Goal: Register for event/course

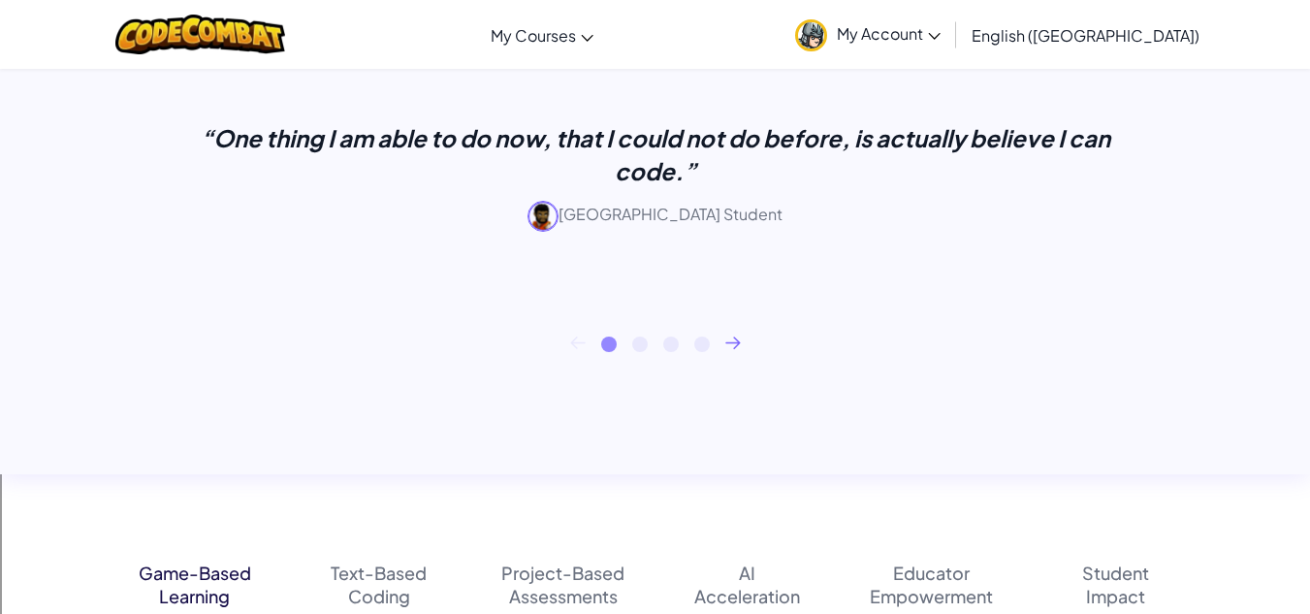
scroll to position [843, 0]
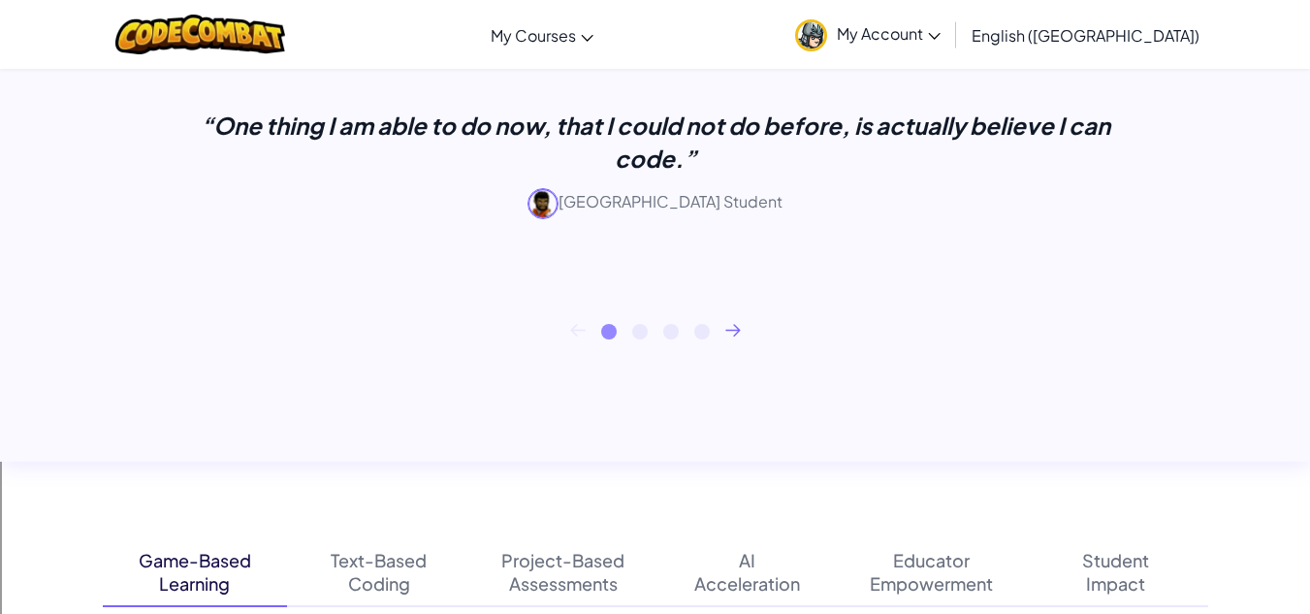
click at [733, 337] on div "1 2 3 4" at bounding box center [656, 332] width 1106 height 16
click at [734, 338] on div "1 2 3 4" at bounding box center [656, 332] width 1106 height 16
click at [735, 324] on icon at bounding box center [733, 330] width 16 height 13
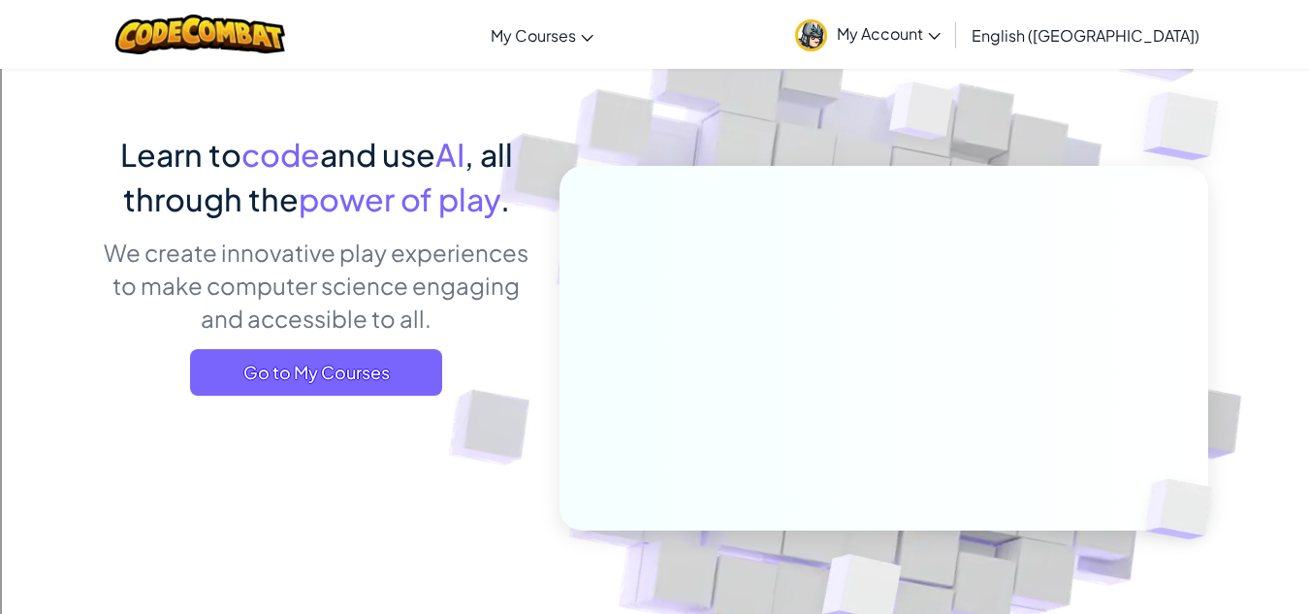
scroll to position [0, 0]
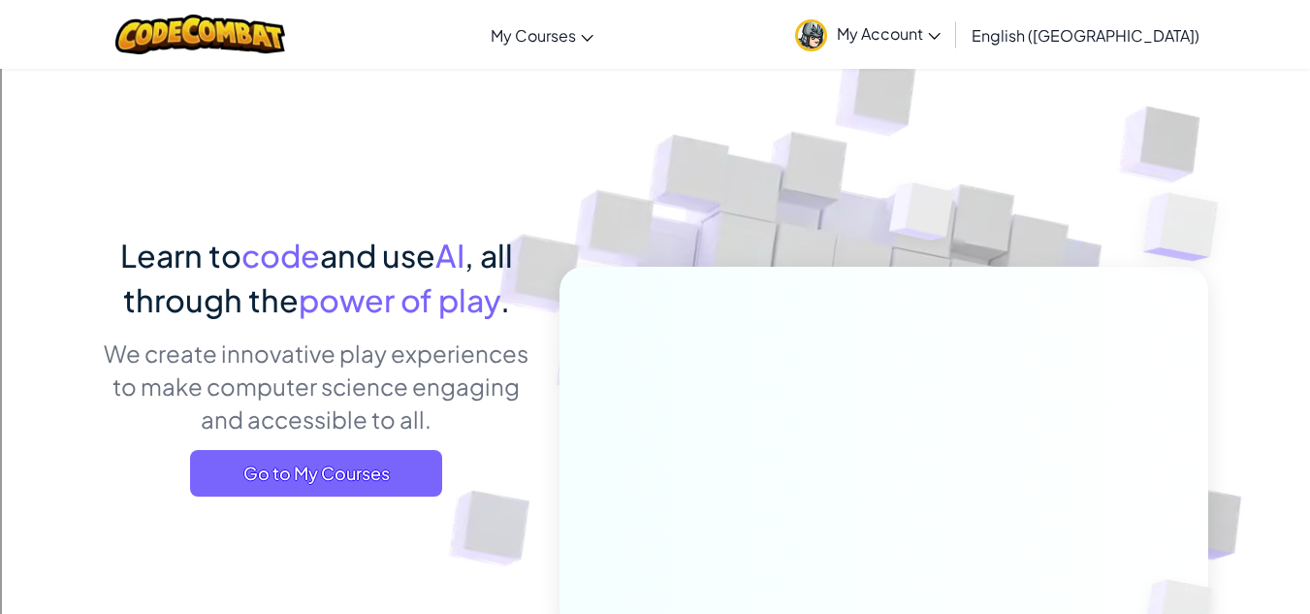
click at [950, 48] on link "My Account" at bounding box center [868, 34] width 165 height 61
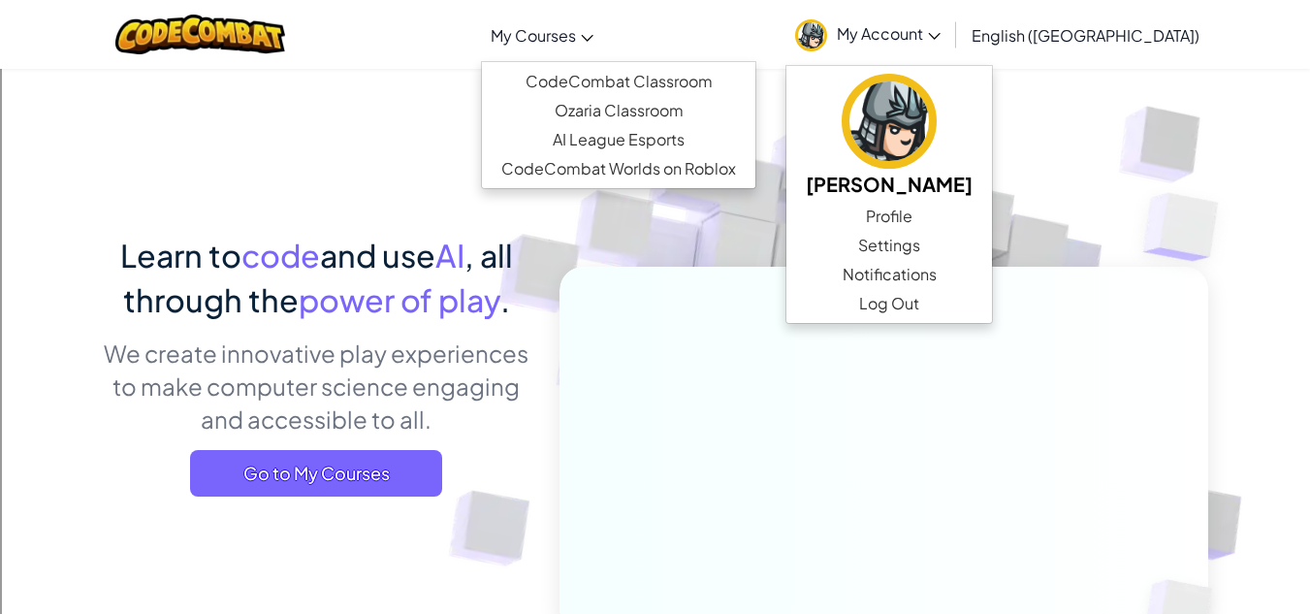
click at [576, 38] on span "My Courses" at bounding box center [533, 35] width 85 height 20
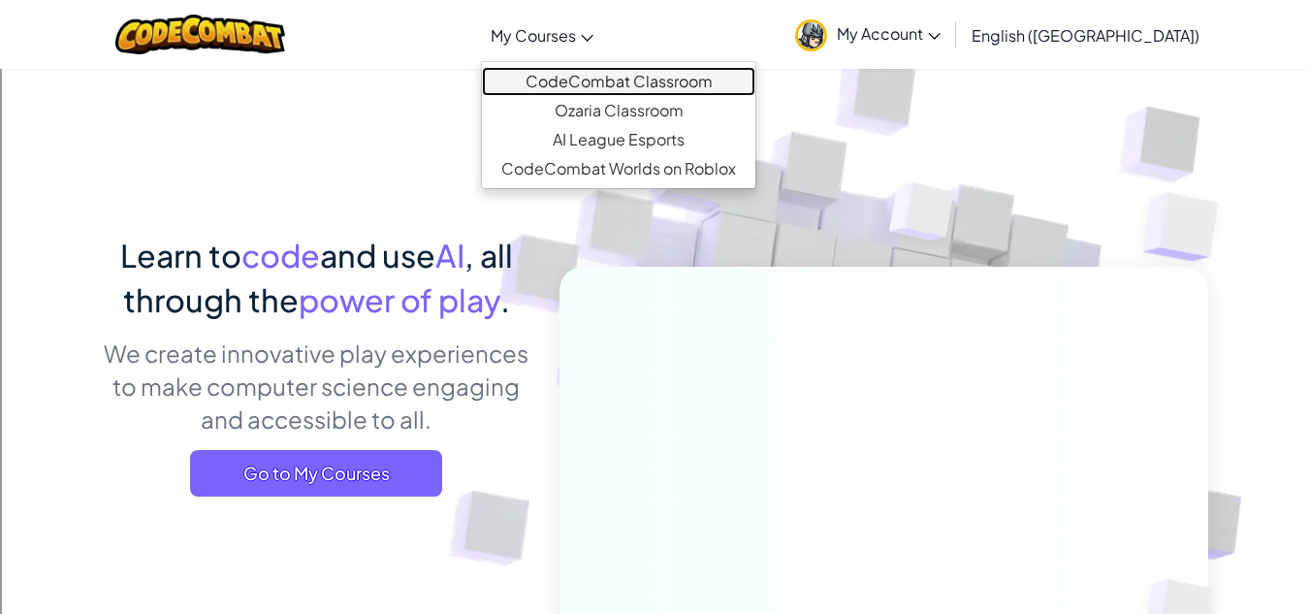
click at [692, 87] on link "CodeCombat Classroom" at bounding box center [618, 81] width 273 height 29
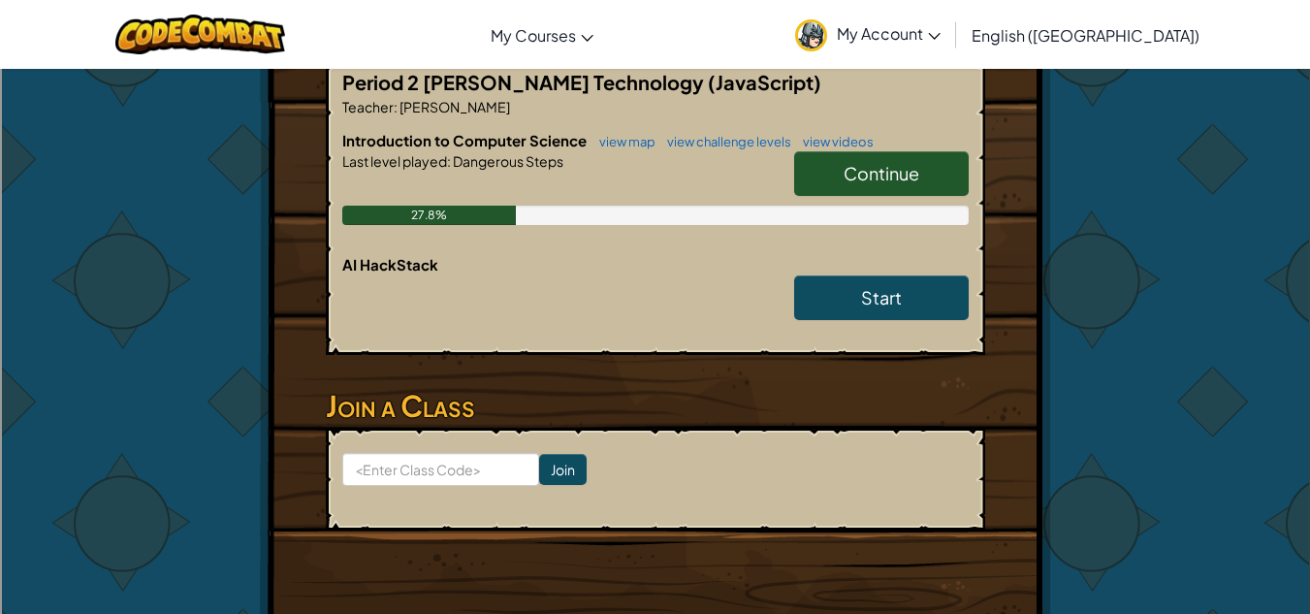
scroll to position [362, 0]
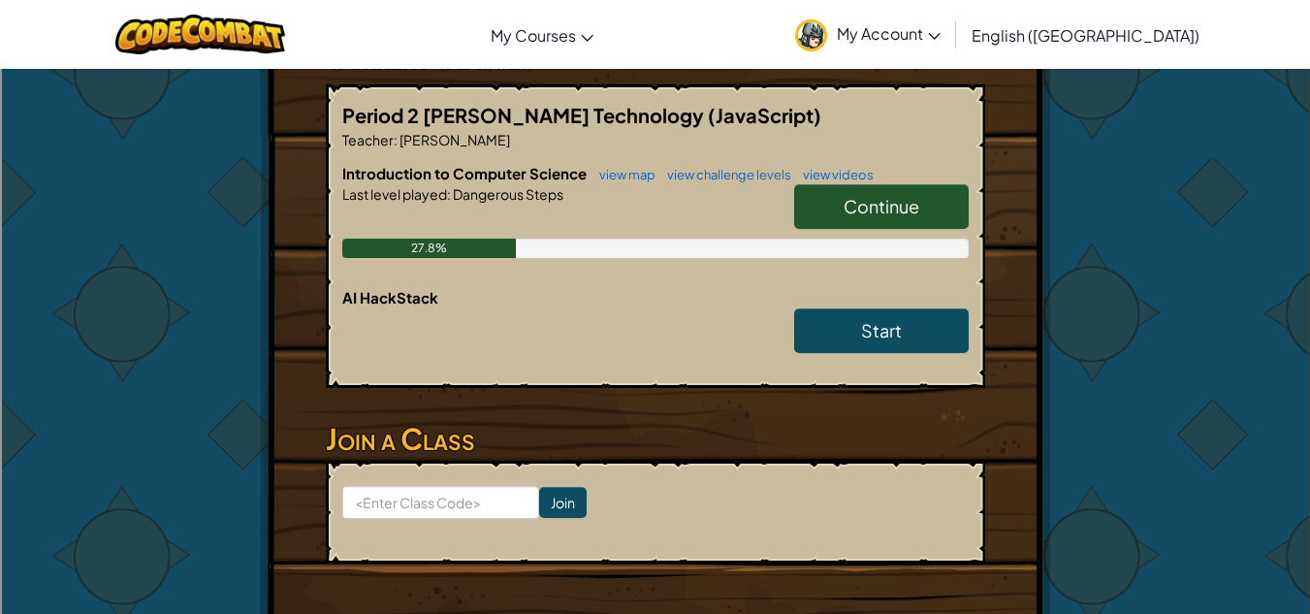
click at [463, 480] on form "Join" at bounding box center [656, 512] width 660 height 103
click at [464, 499] on input at bounding box center [440, 502] width 197 height 33
click at [431, 492] on input at bounding box center [440, 502] width 197 height 33
click at [450, 496] on input at bounding box center [440, 502] width 197 height 33
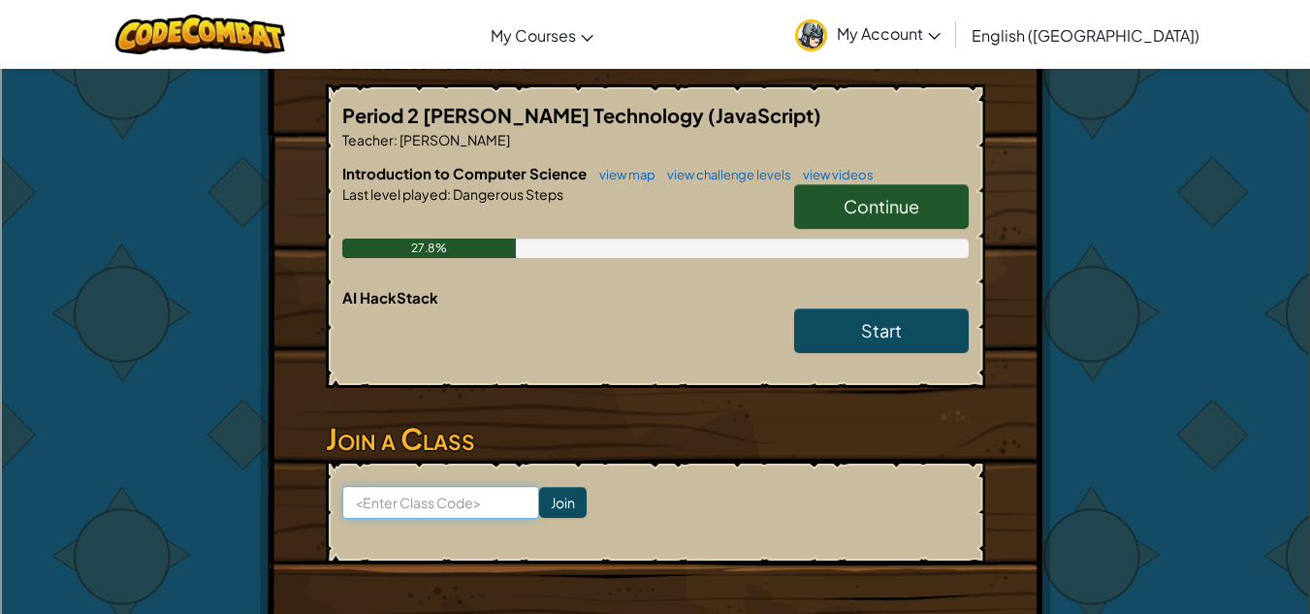
paste input "WestSinkStart"
type input "WestSinkStart"
click at [539, 498] on input "Join" at bounding box center [563, 502] width 48 height 31
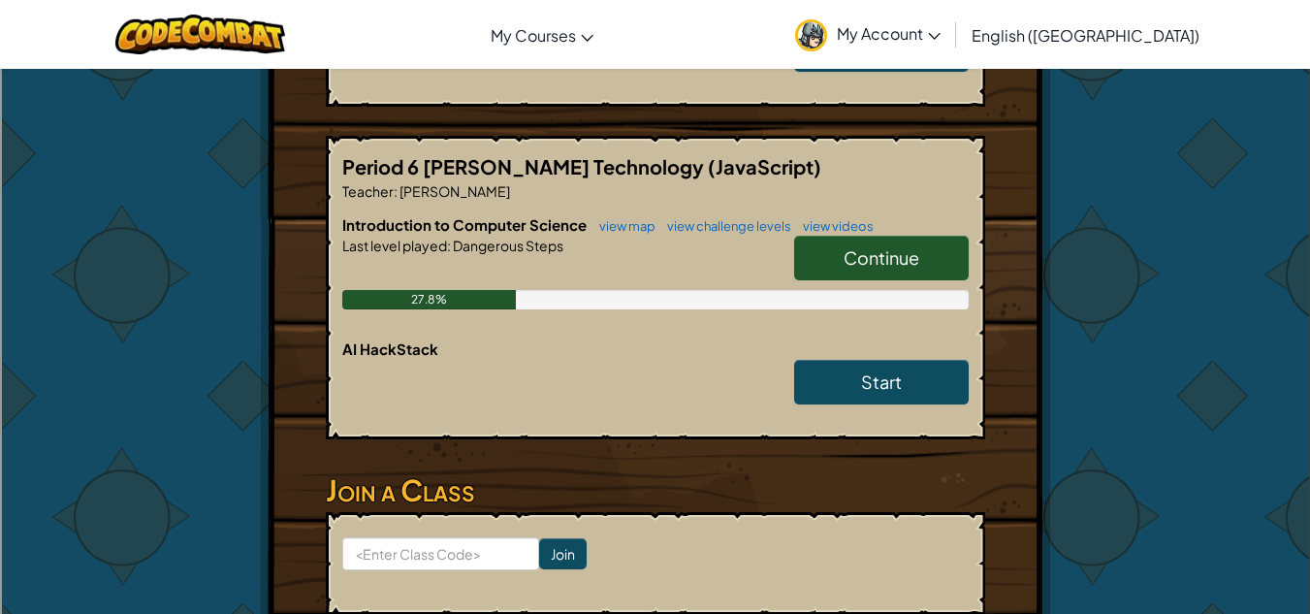
scroll to position [642, 0]
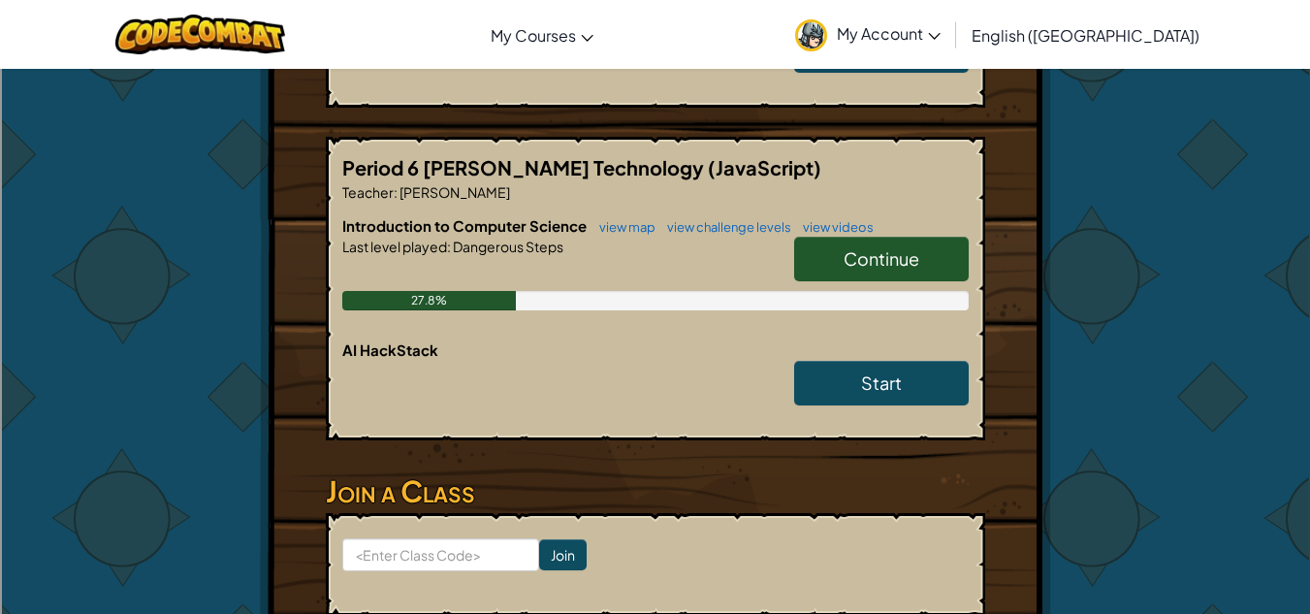
drag, startPoint x: 452, startPoint y: 305, endPoint x: 399, endPoint y: 331, distance: 59.4
click at [399, 331] on div "Introduction to Computer Science view map view challenge levels view videos Con…" at bounding box center [655, 277] width 627 height 124
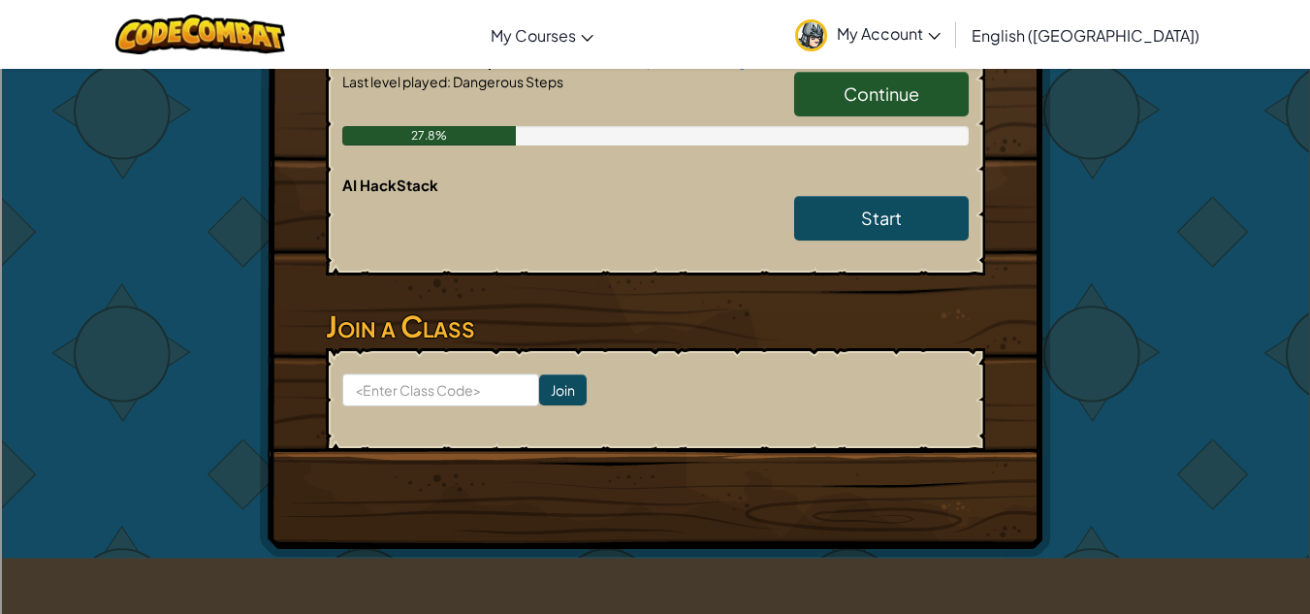
scroll to position [793, 0]
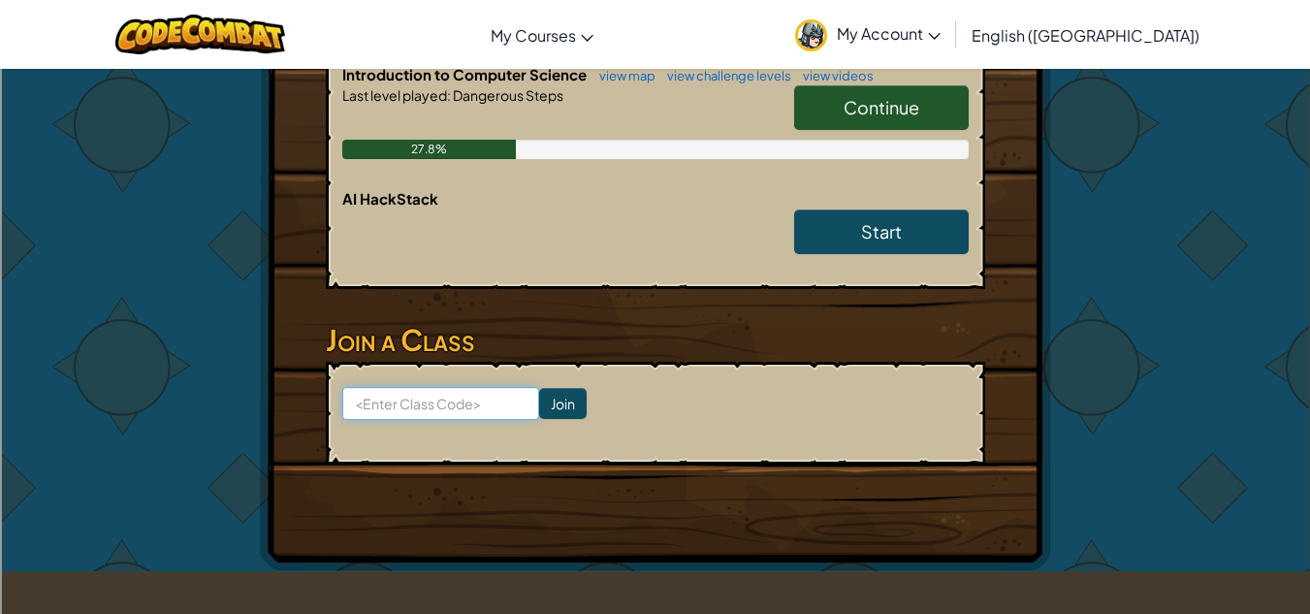
click at [398, 399] on input at bounding box center [440, 403] width 197 height 33
type input "WestSinkStart"
click at [539, 403] on input "Join" at bounding box center [563, 403] width 48 height 31
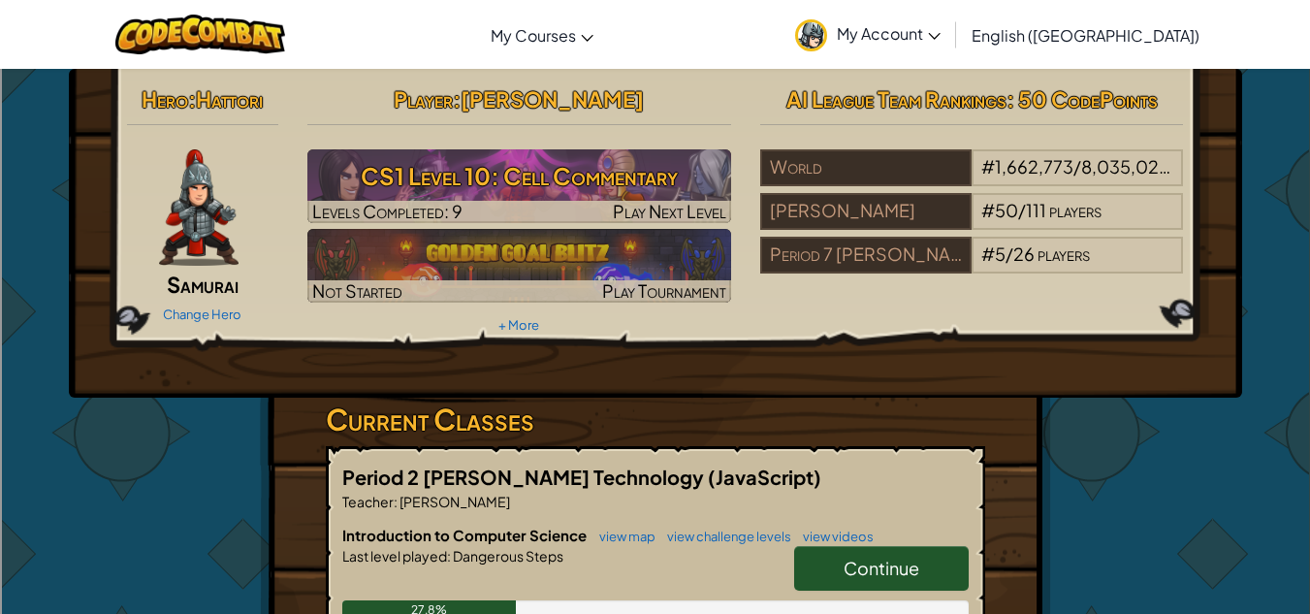
click at [565, 535] on span "Introduction to Computer Science" at bounding box center [465, 535] width 247 height 18
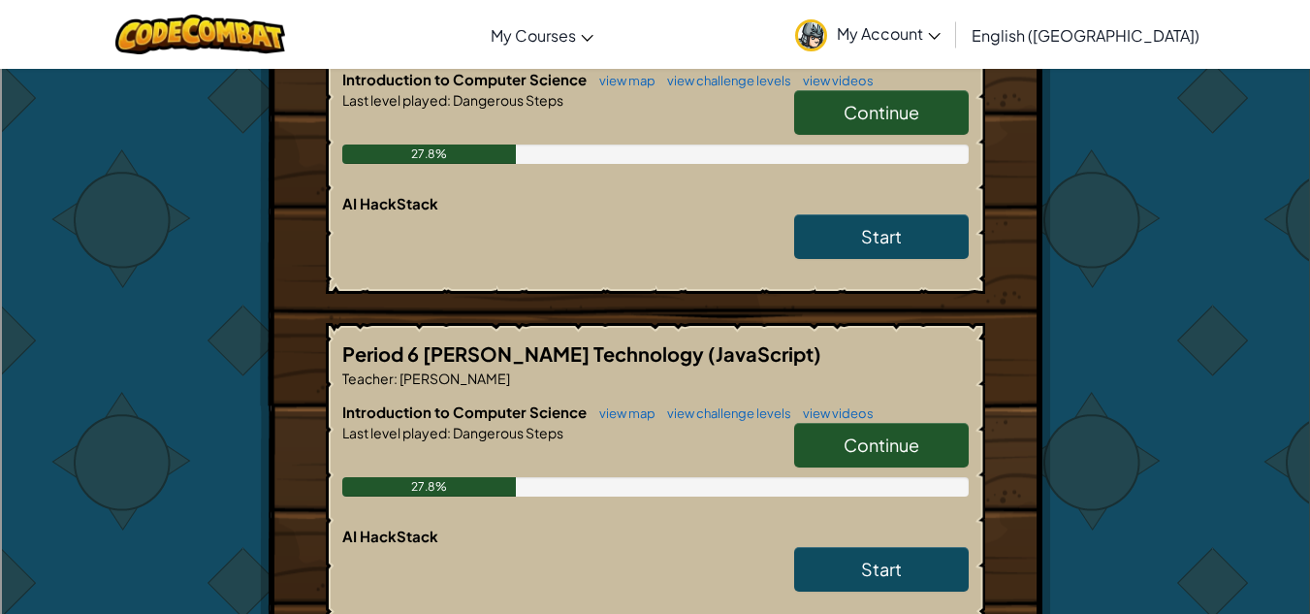
scroll to position [455, 0]
